Goal: Task Accomplishment & Management: Use online tool/utility

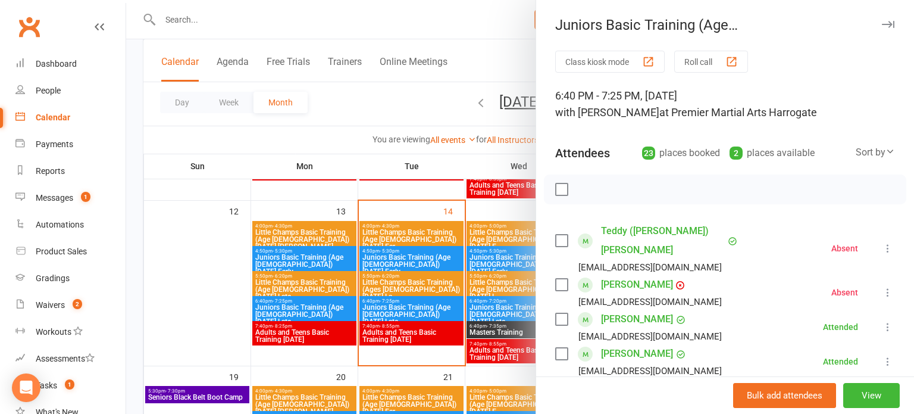
scroll to position [133, 0]
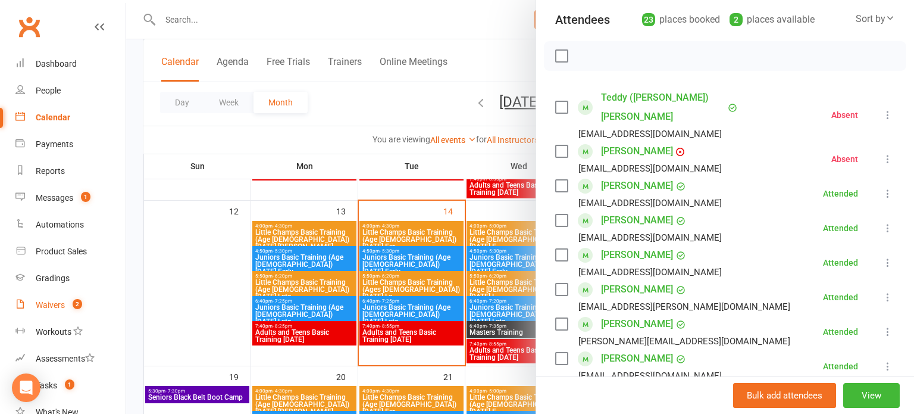
click at [45, 304] on div "Waivers" at bounding box center [50, 305] width 29 height 10
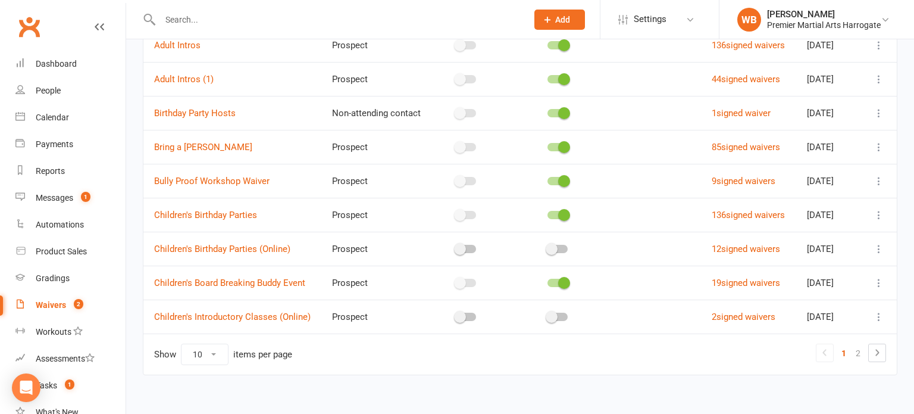
scroll to position [205, 0]
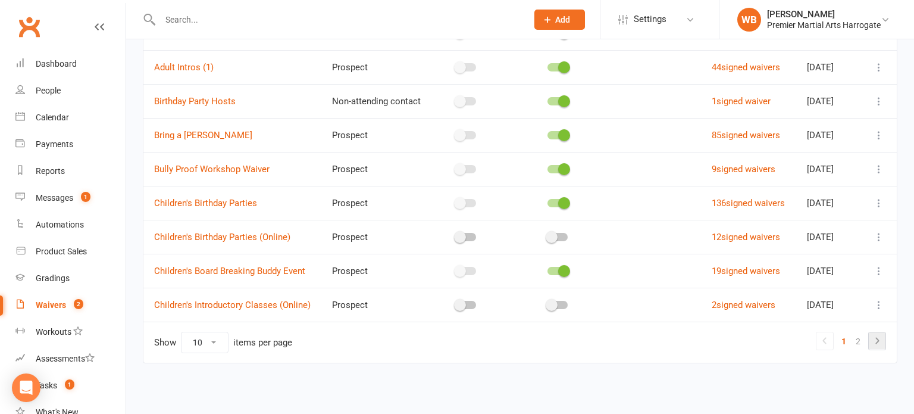
click at [883, 346] on icon at bounding box center [877, 340] width 14 height 14
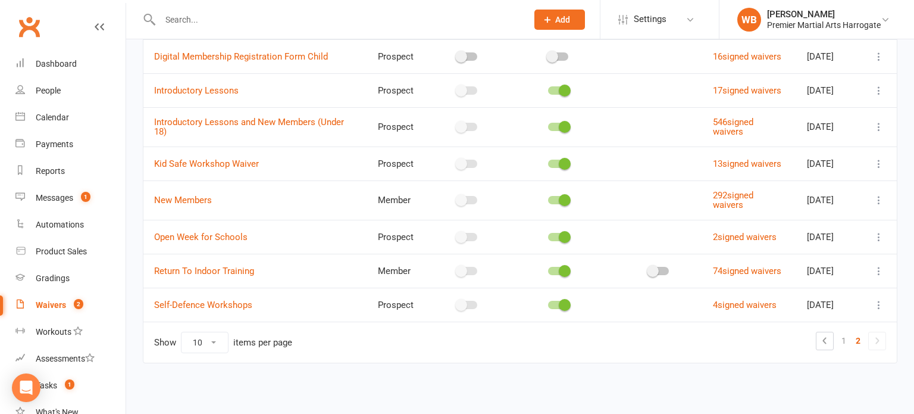
scroll to position [208, 0]
click at [873, 196] on icon at bounding box center [879, 200] width 12 height 12
click at [786, 269] on link "Copy external link to clipboard" at bounding box center [816, 281] width 140 height 24
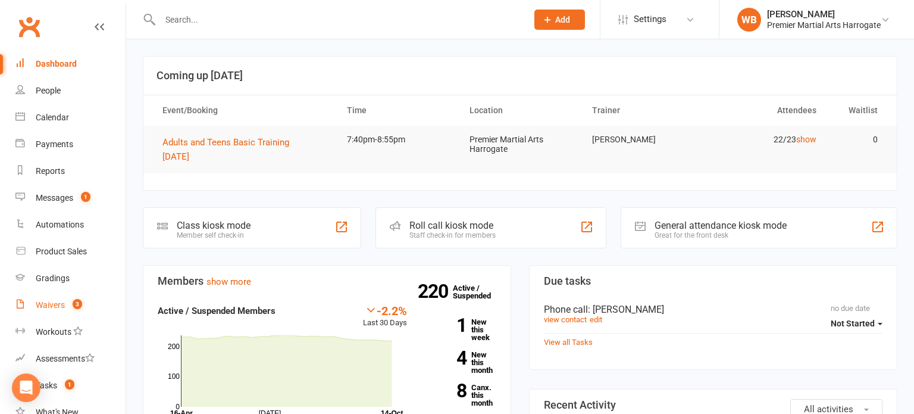
click at [43, 307] on div "Waivers" at bounding box center [50, 305] width 29 height 10
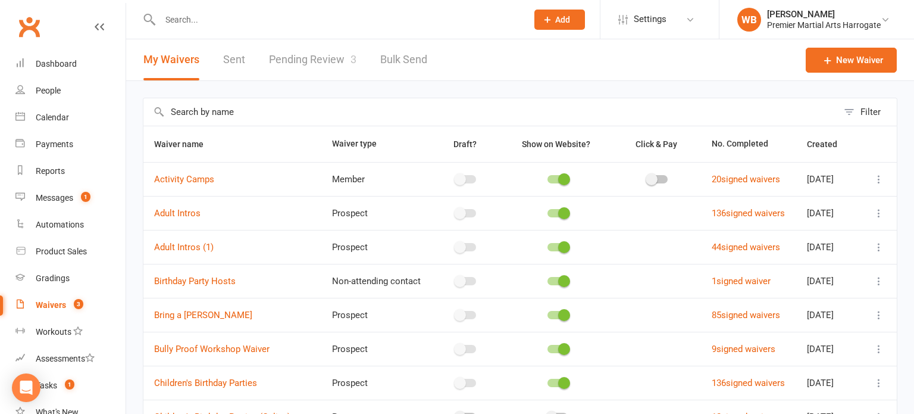
click at [335, 58] on link "Pending Review 3" at bounding box center [312, 59] width 87 height 41
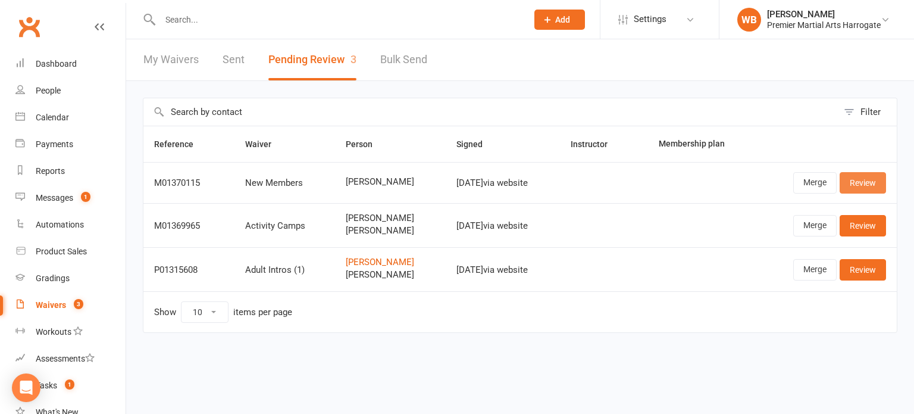
click at [862, 188] on link "Review" at bounding box center [863, 182] width 46 height 21
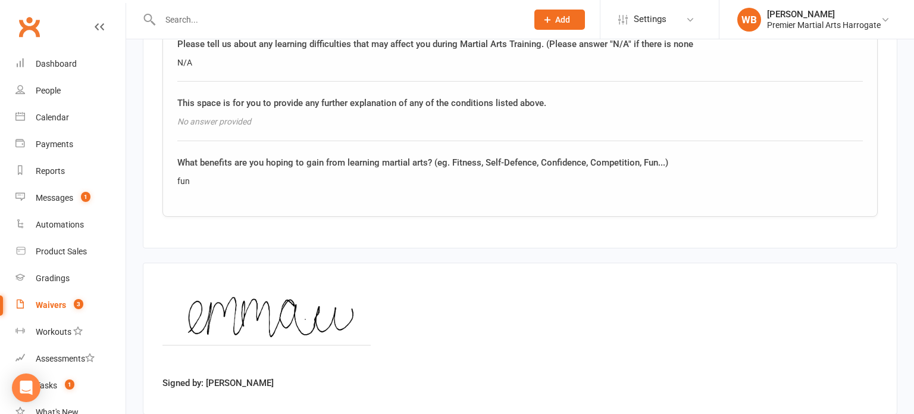
scroll to position [1455, 0]
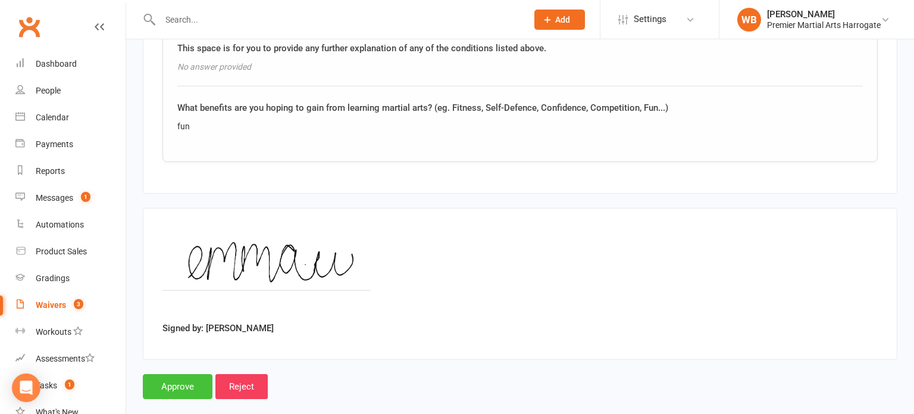
click at [173, 374] on input "Approve" at bounding box center [178, 386] width 70 height 25
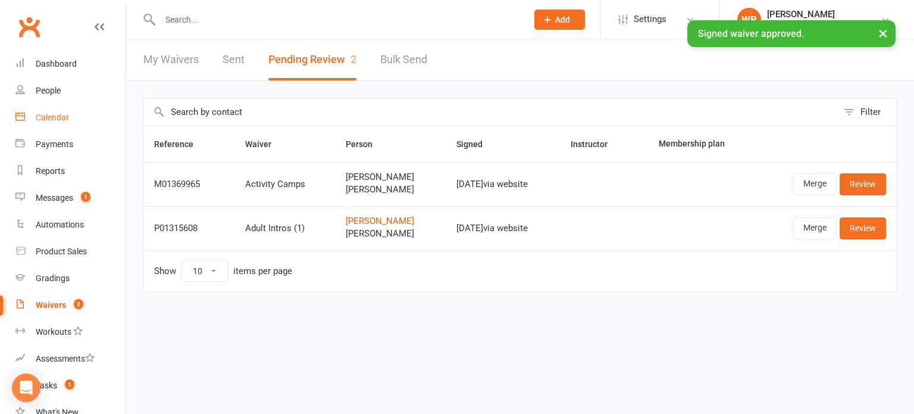
click at [98, 109] on link "Calendar" at bounding box center [70, 117] width 110 height 27
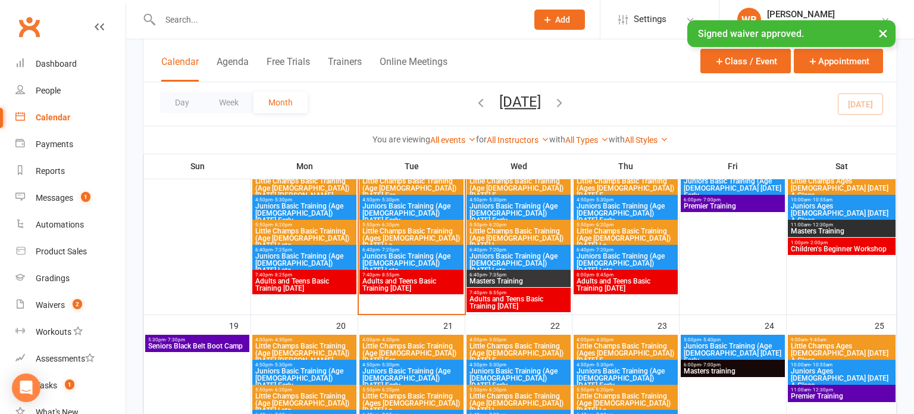
scroll to position [452, 0]
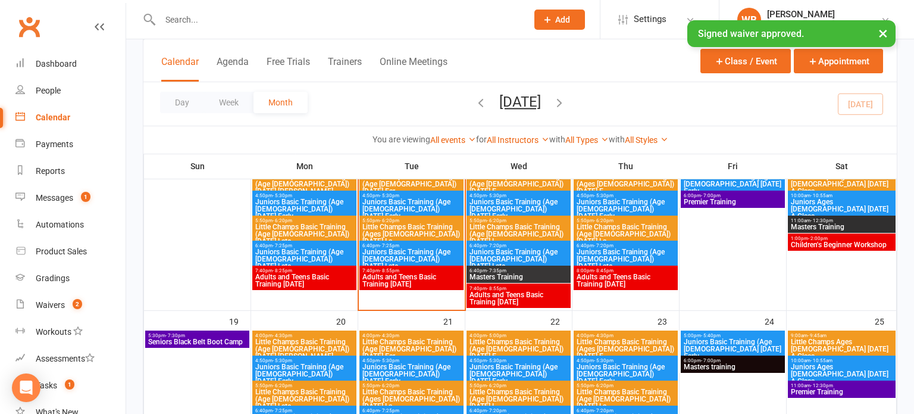
click at [424, 273] on span "Adults and Teens Basic Training [DATE]" at bounding box center [411, 280] width 99 height 14
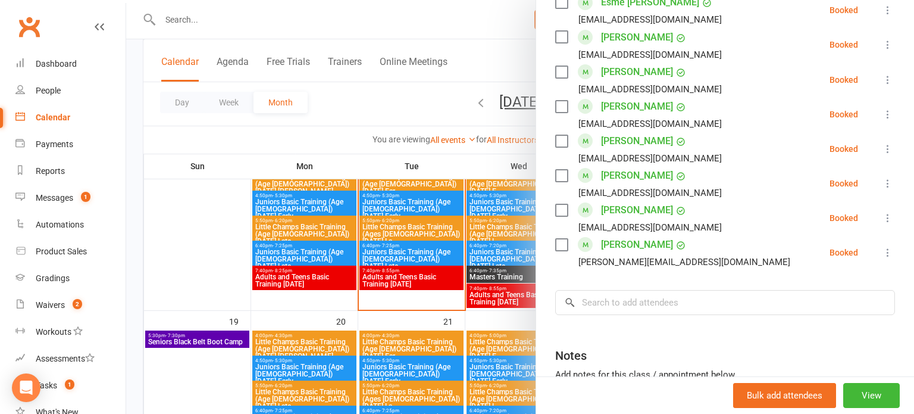
scroll to position [709, 0]
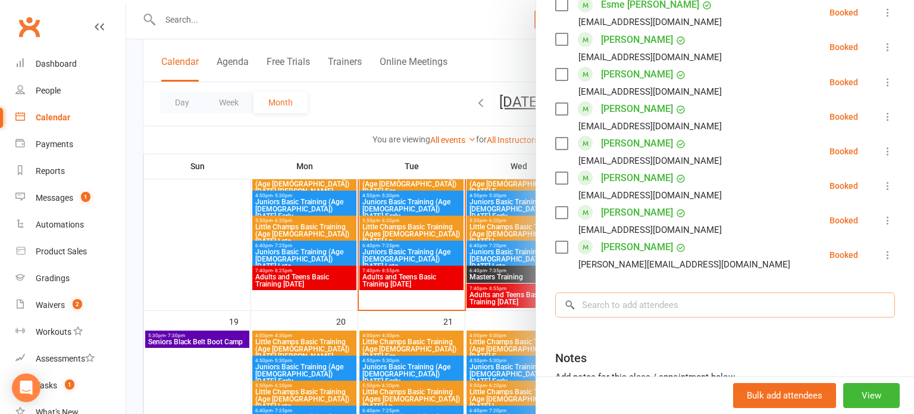
click at [595, 296] on input "search" at bounding box center [725, 304] width 340 height 25
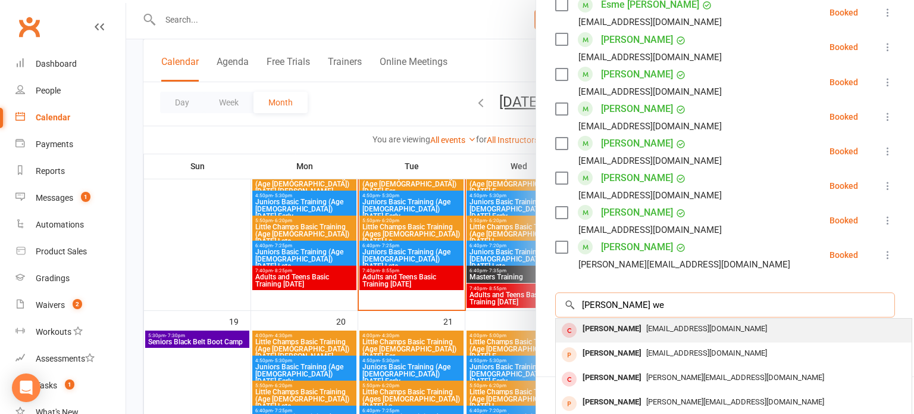
scroll to position [0, 0]
type input "emma we"
click at [609, 330] on div "emma weatherer" at bounding box center [612, 329] width 68 height 17
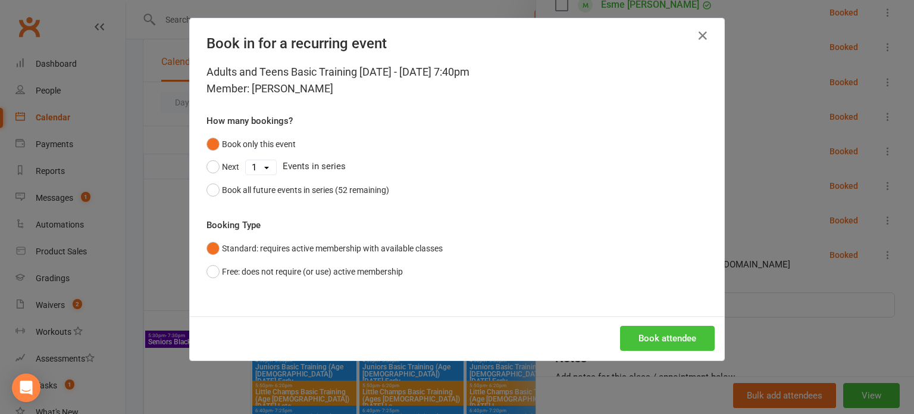
click at [643, 334] on button "Book attendee" at bounding box center [667, 338] width 95 height 25
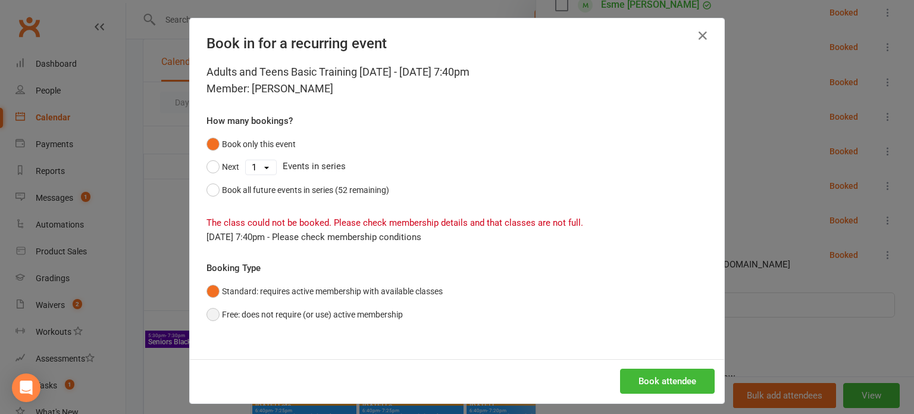
click at [385, 315] on button "Free: does not require (or use) active membership" at bounding box center [305, 314] width 196 height 23
click at [655, 368] on button "Book attendee" at bounding box center [667, 380] width 95 height 25
click at [655, 368] on div "Loading..." at bounding box center [457, 381] width 534 height 44
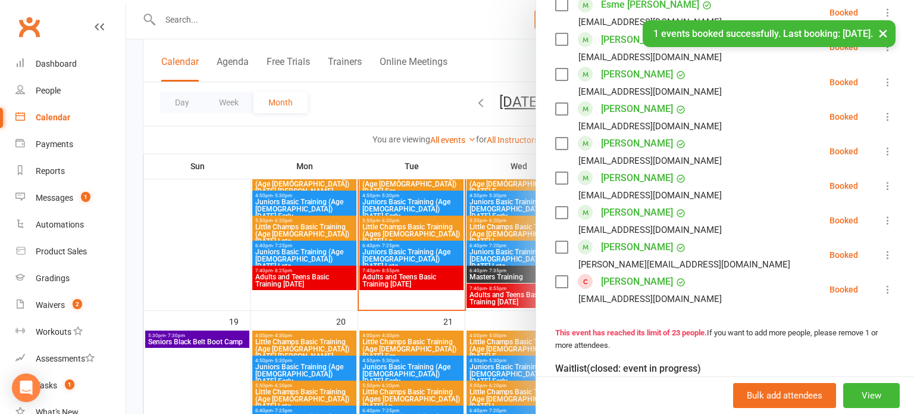
click at [895, 287] on button at bounding box center [888, 289] width 14 height 14
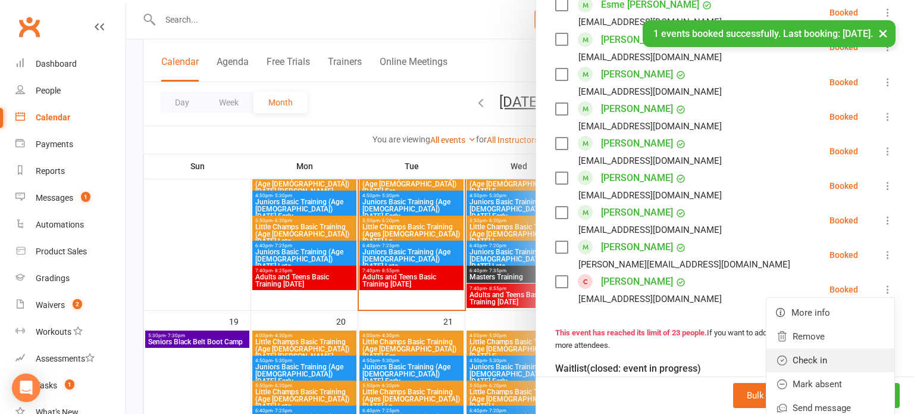
click at [833, 354] on link "Check in" at bounding box center [831, 360] width 128 height 24
